Goal: Check status: Check status

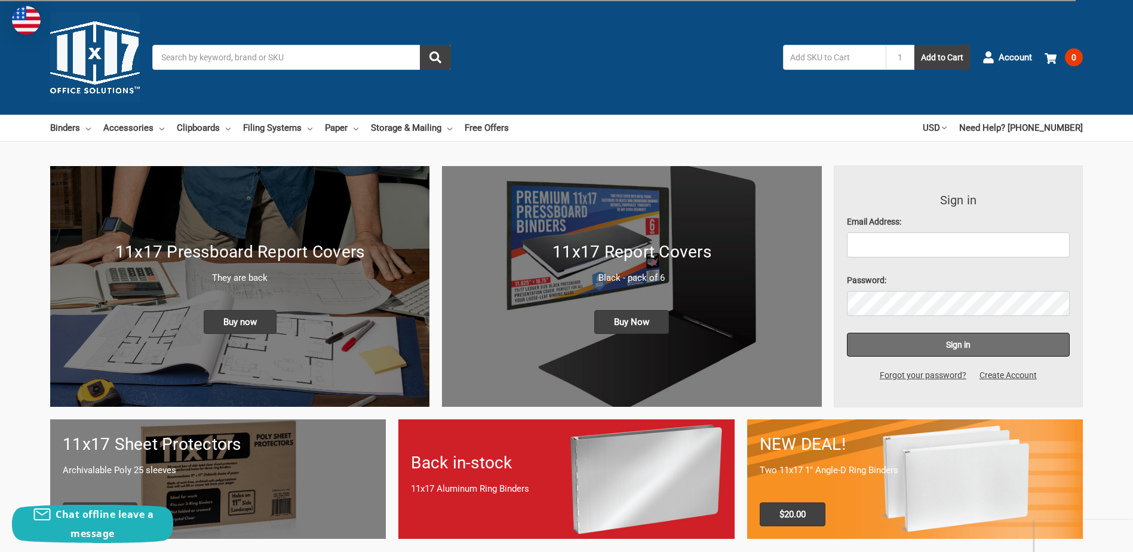
type input "marilyn@qcomptech.com"
click at [952, 340] on input "Sign in" at bounding box center [958, 345] width 223 height 24
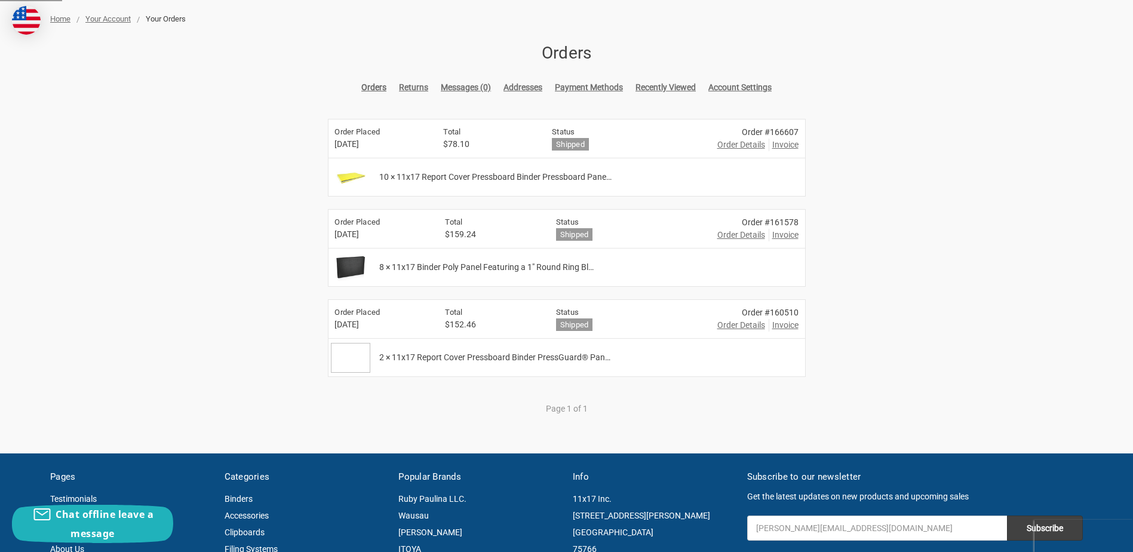
scroll to position [179, 0]
